Goal: Book appointment/travel/reservation

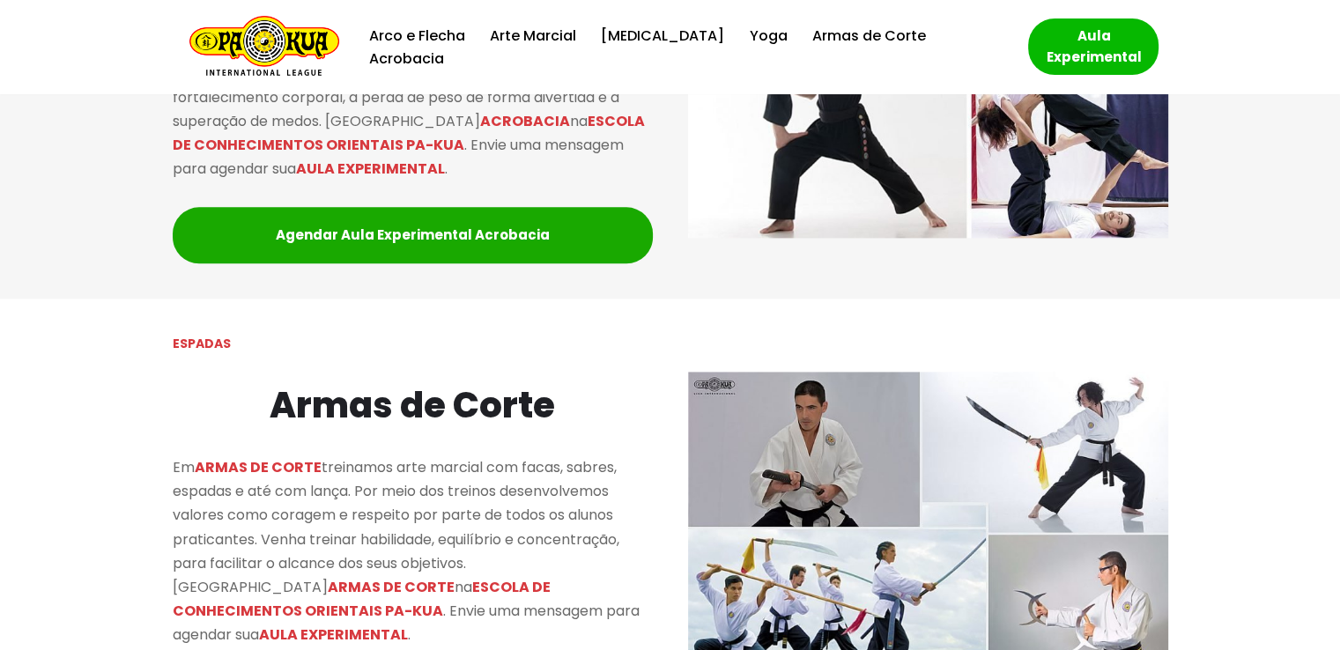
scroll to position [2287, 0]
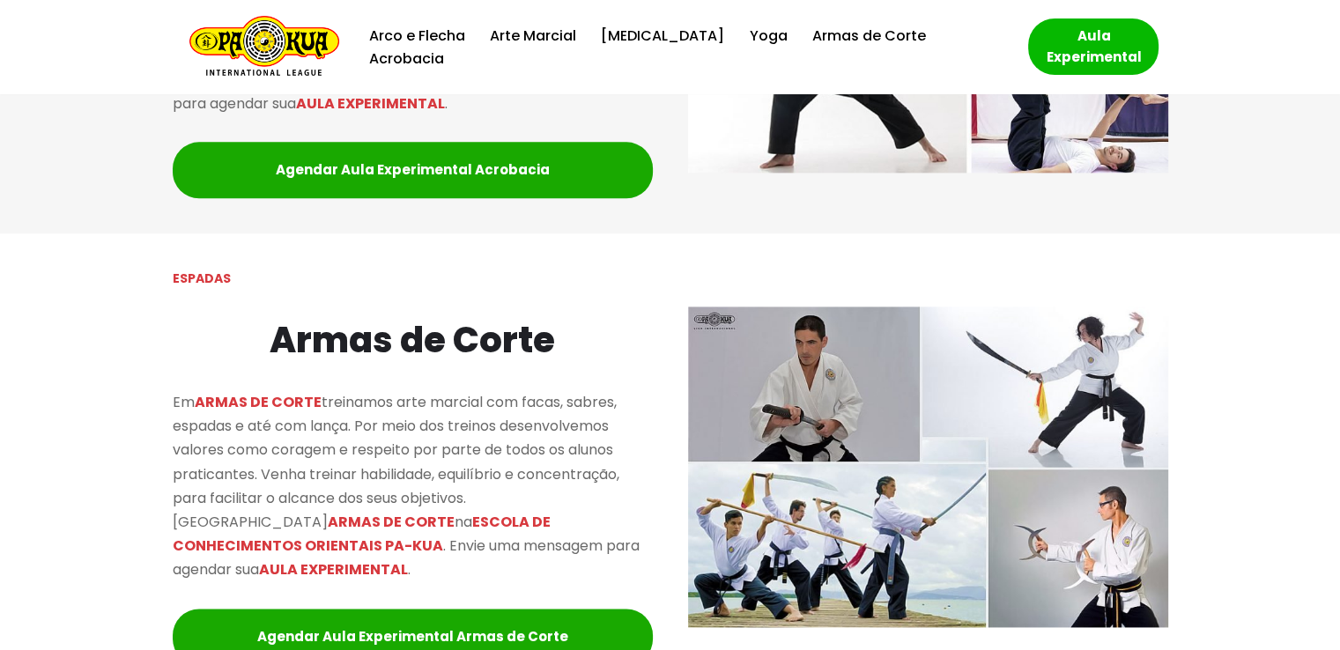
drag, startPoint x: 1349, startPoint y: 54, endPoint x: 1353, endPoint y: 244, distance: 190.4
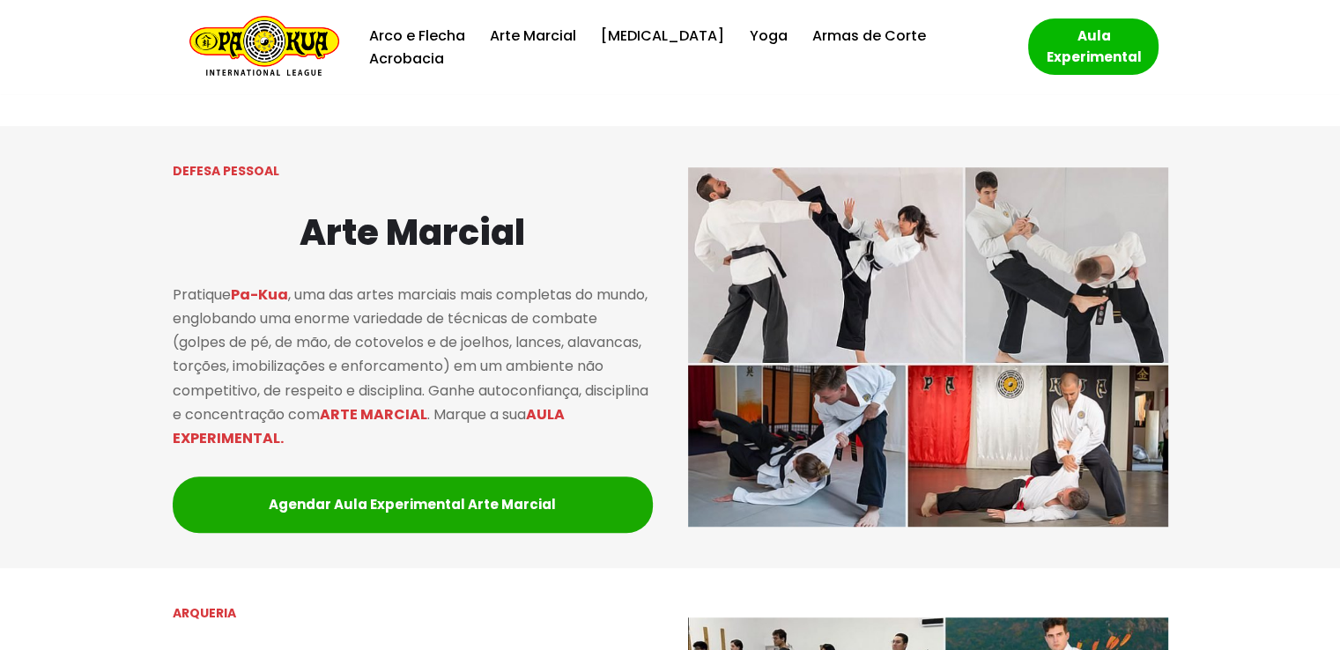
scroll to position [1071, 0]
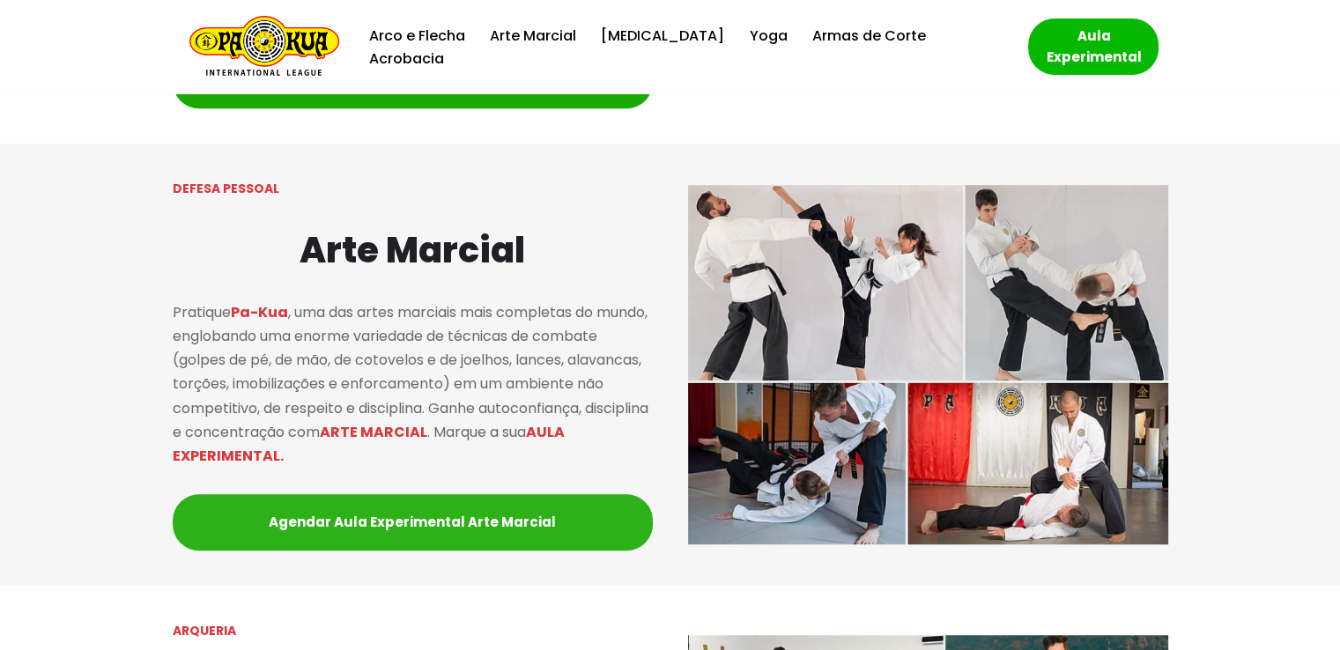
click at [472, 529] on link "Agendar Aula Experimental Arte Marcial" at bounding box center [413, 522] width 480 height 56
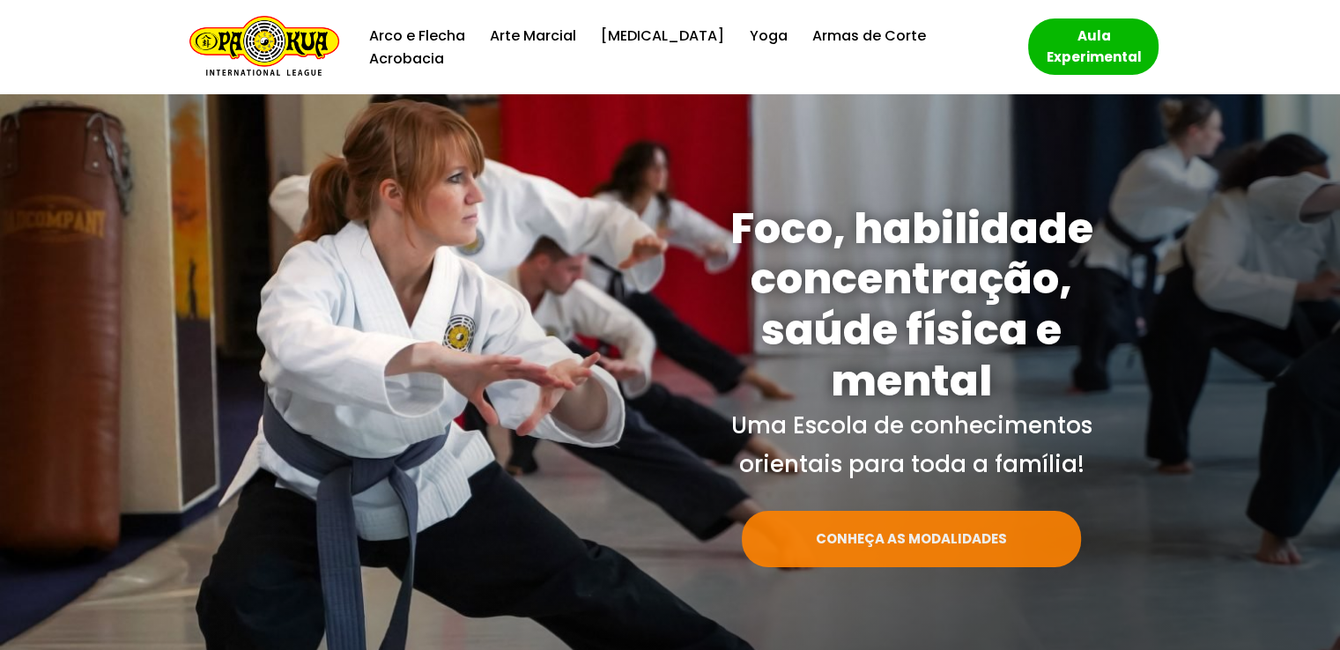
click at [883, 542] on link "CONHEÇA AS MODALIDADES" at bounding box center [911, 539] width 339 height 56
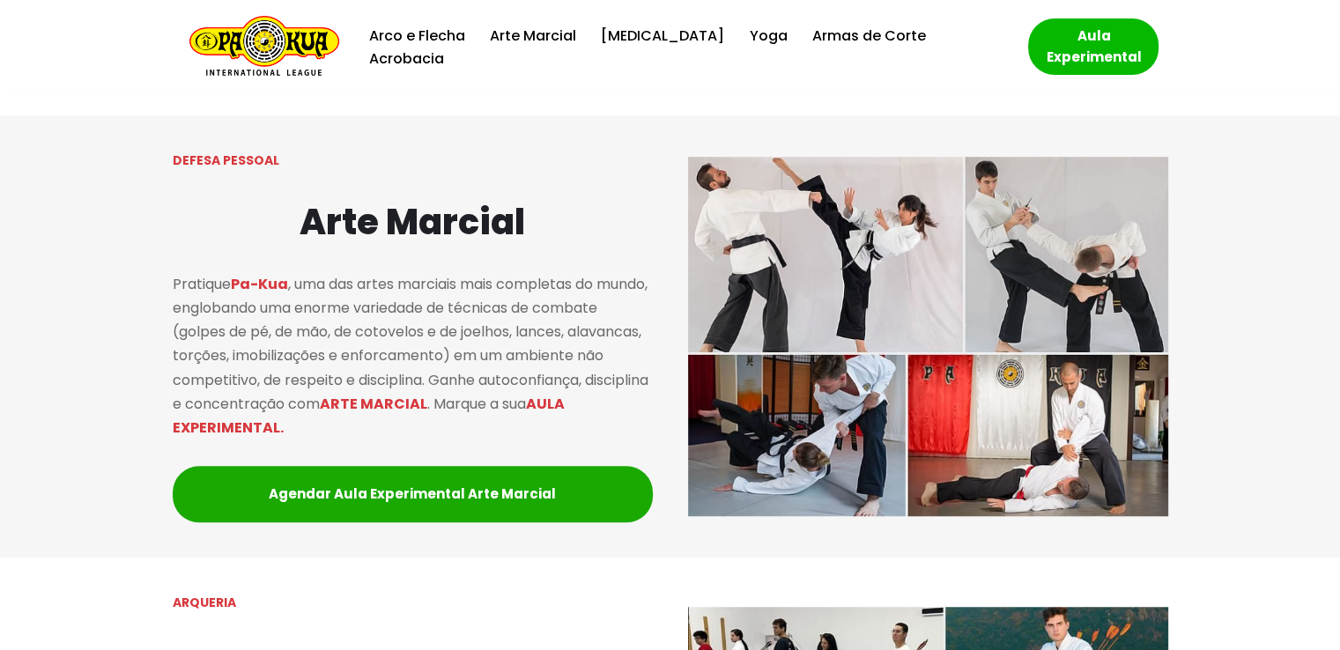
scroll to position [1293, 0]
